Goal: Use online tool/utility: Utilize a website feature to perform a specific function

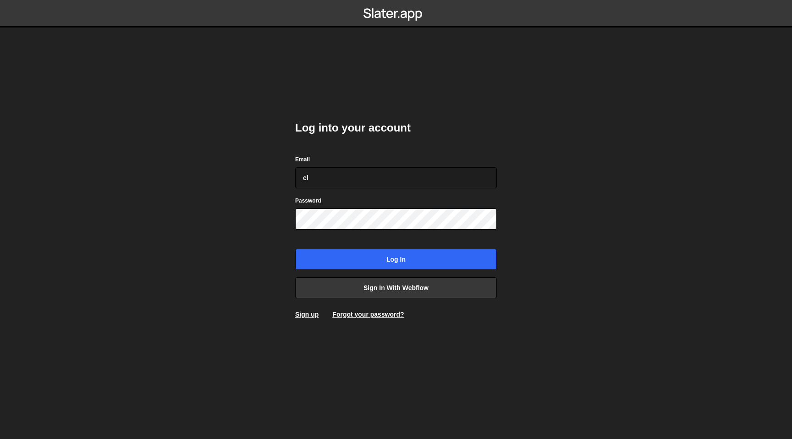
type input "c"
type input "[PERSON_NAME][EMAIL_ADDRESS][PERSON_NAME][DOMAIN_NAME]"
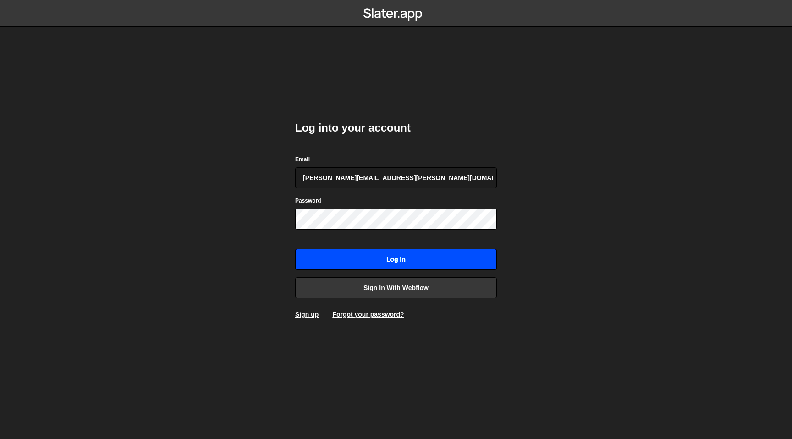
click at [380, 254] on input "Log in" at bounding box center [396, 259] width 202 height 21
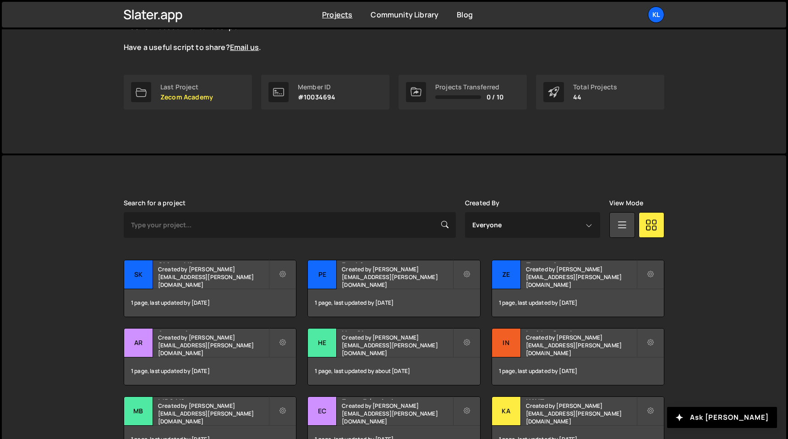
scroll to position [129, 0]
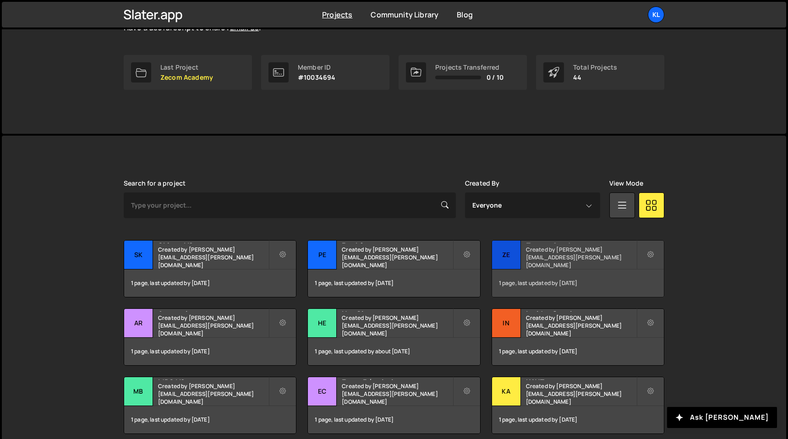
click at [540, 256] on div "Zecom Academy Created by clem.deodat@gmail.com" at bounding box center [578, 255] width 172 height 28
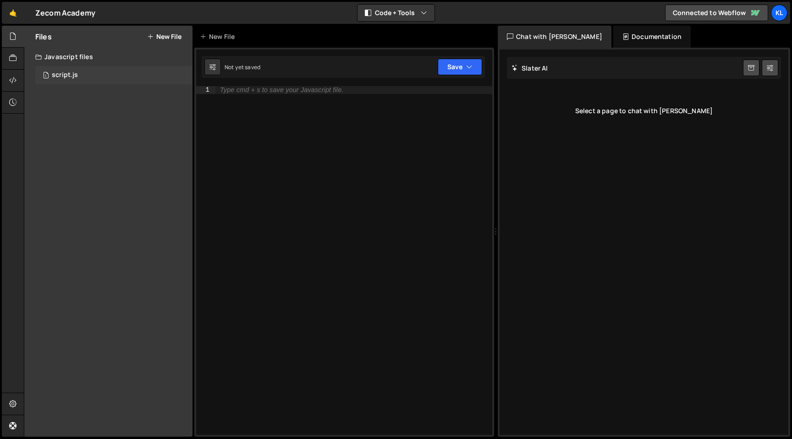
click at [92, 74] on div "1 script.js 0" at bounding box center [113, 75] width 157 height 18
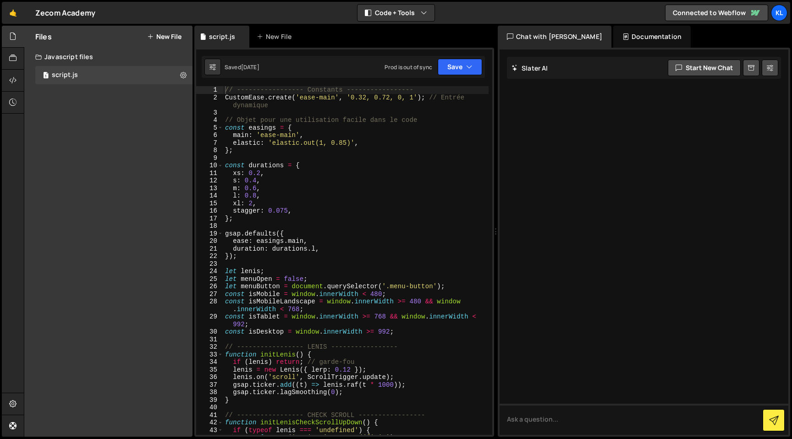
click at [316, 150] on div "// ----------------- Constants ----------------- CustomEase . create ( 'ease-ma…" at bounding box center [355, 268] width 265 height 364
type textarea "}"
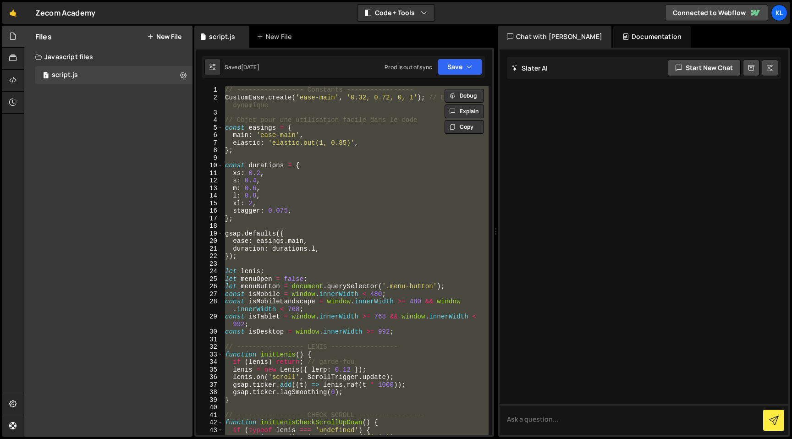
paste textarea
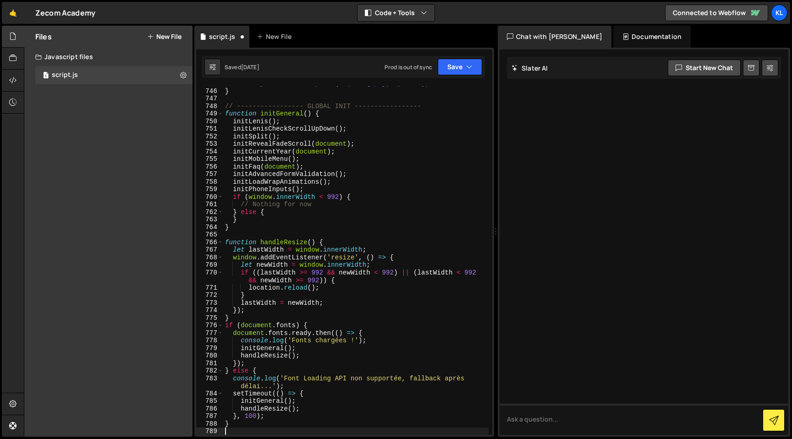
scroll to position [6056, 0]
click at [458, 65] on button "Save" at bounding box center [460, 67] width 44 height 16
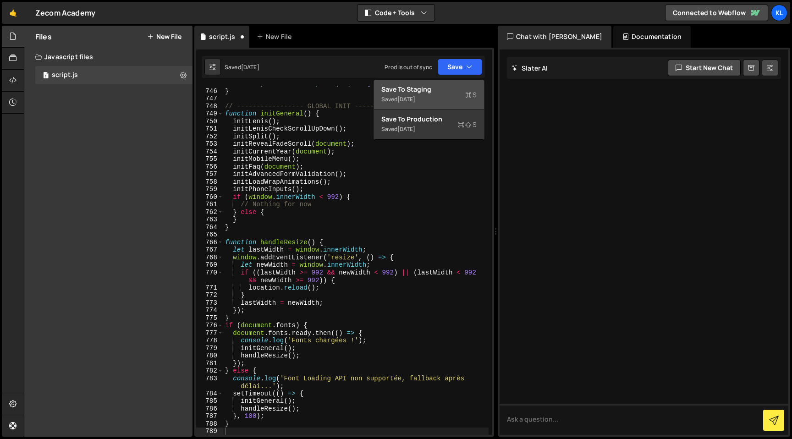
click at [415, 99] on div "5 days ago" at bounding box center [406, 99] width 18 height 8
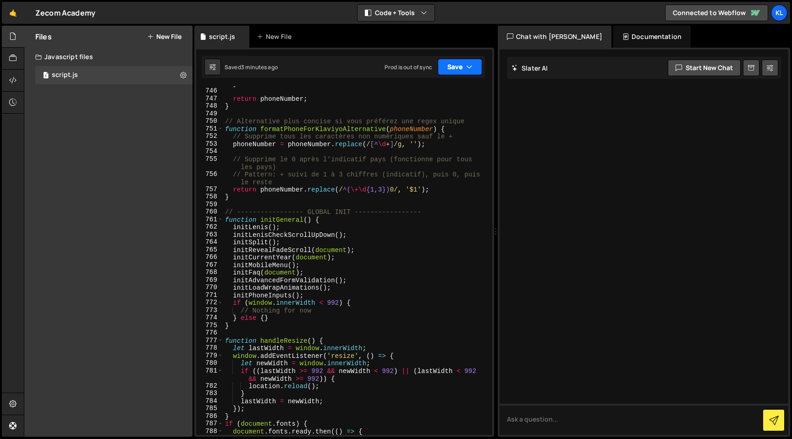
click at [453, 74] on button "Save" at bounding box center [460, 67] width 44 height 16
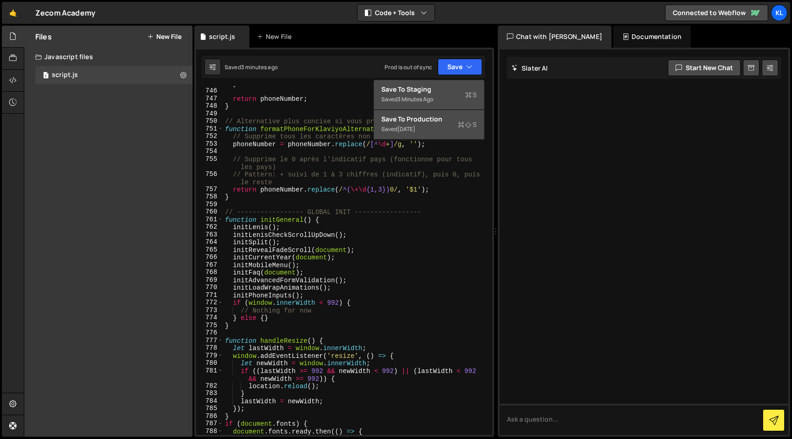
click at [427, 121] on div "Save to Production S" at bounding box center [428, 119] width 95 height 9
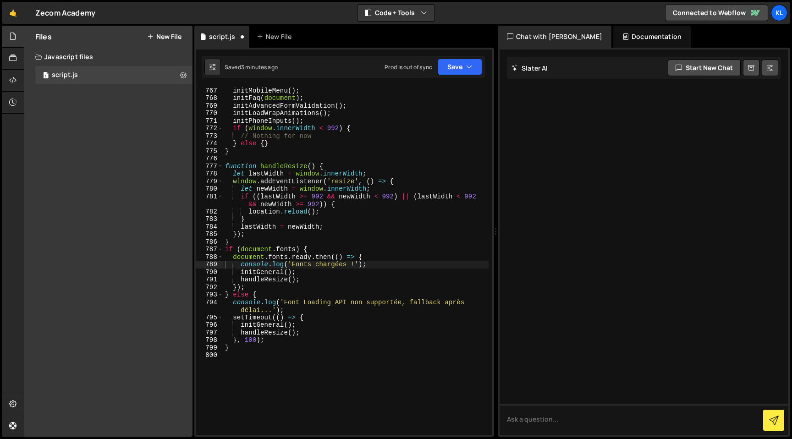
scroll to position [6162, 0]
click at [15, 18] on link "🤙" at bounding box center [13, 13] width 22 height 22
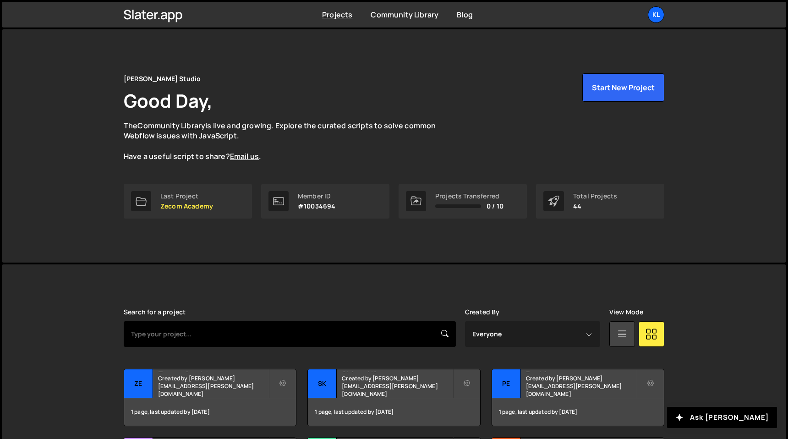
click at [246, 325] on input "text" at bounding box center [290, 334] width 332 height 26
type input "trendtrack"
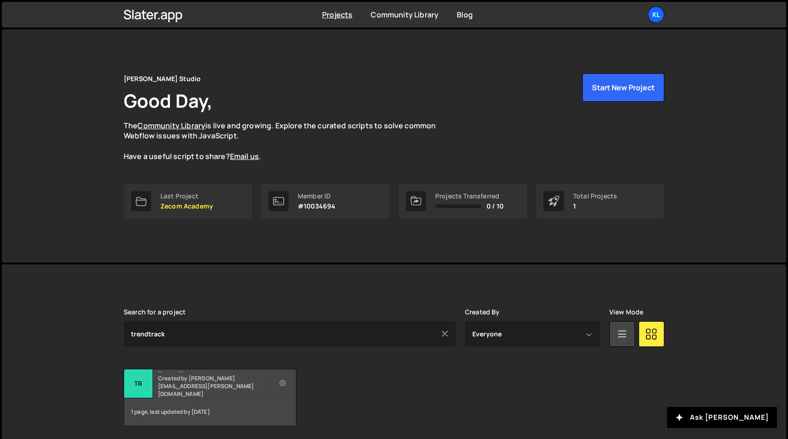
click at [196, 372] on h2 "TrendTrack" at bounding box center [213, 370] width 110 height 3
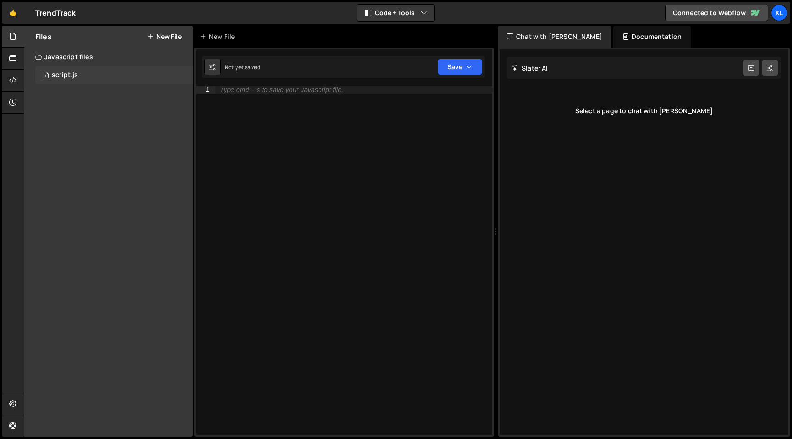
click at [125, 69] on div "1 script.js 0" at bounding box center [113, 75] width 157 height 18
